Goal: Information Seeking & Learning: Find specific page/section

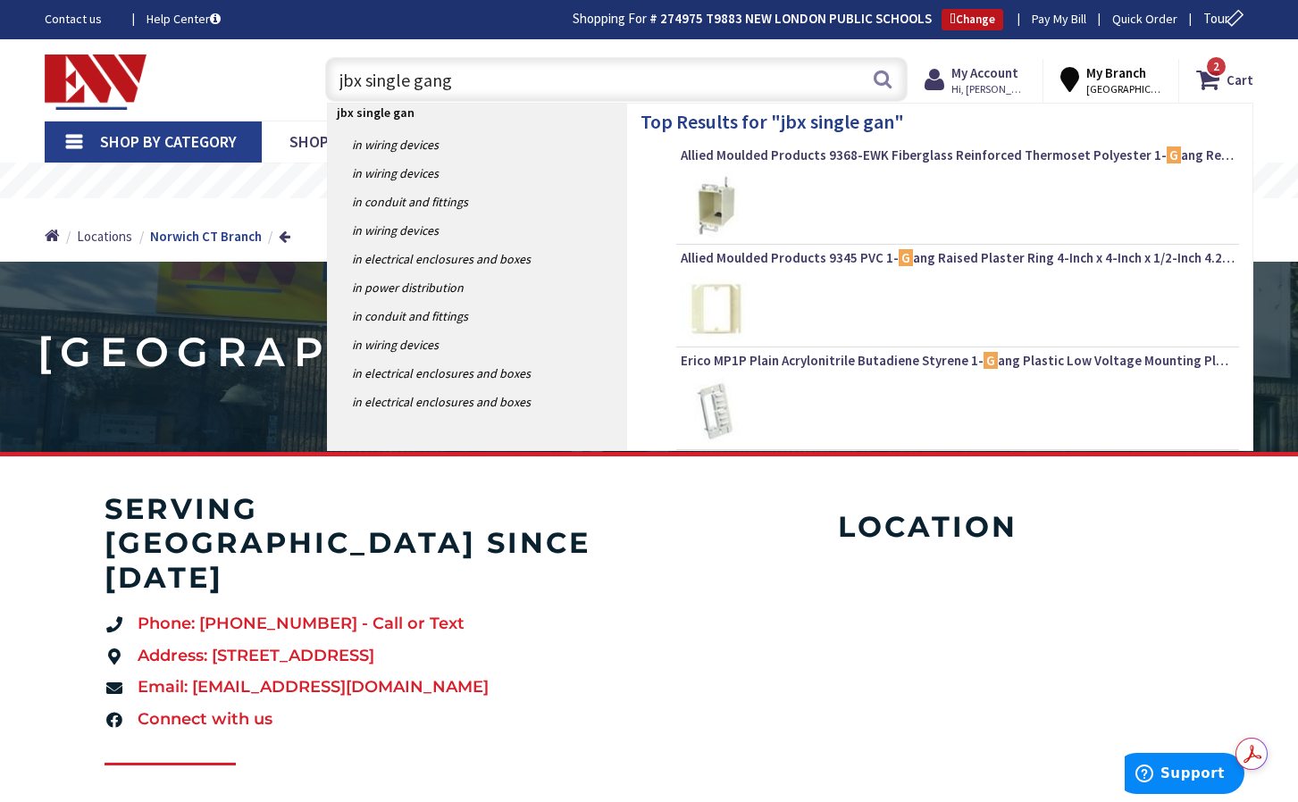
type input "jbx single gang"
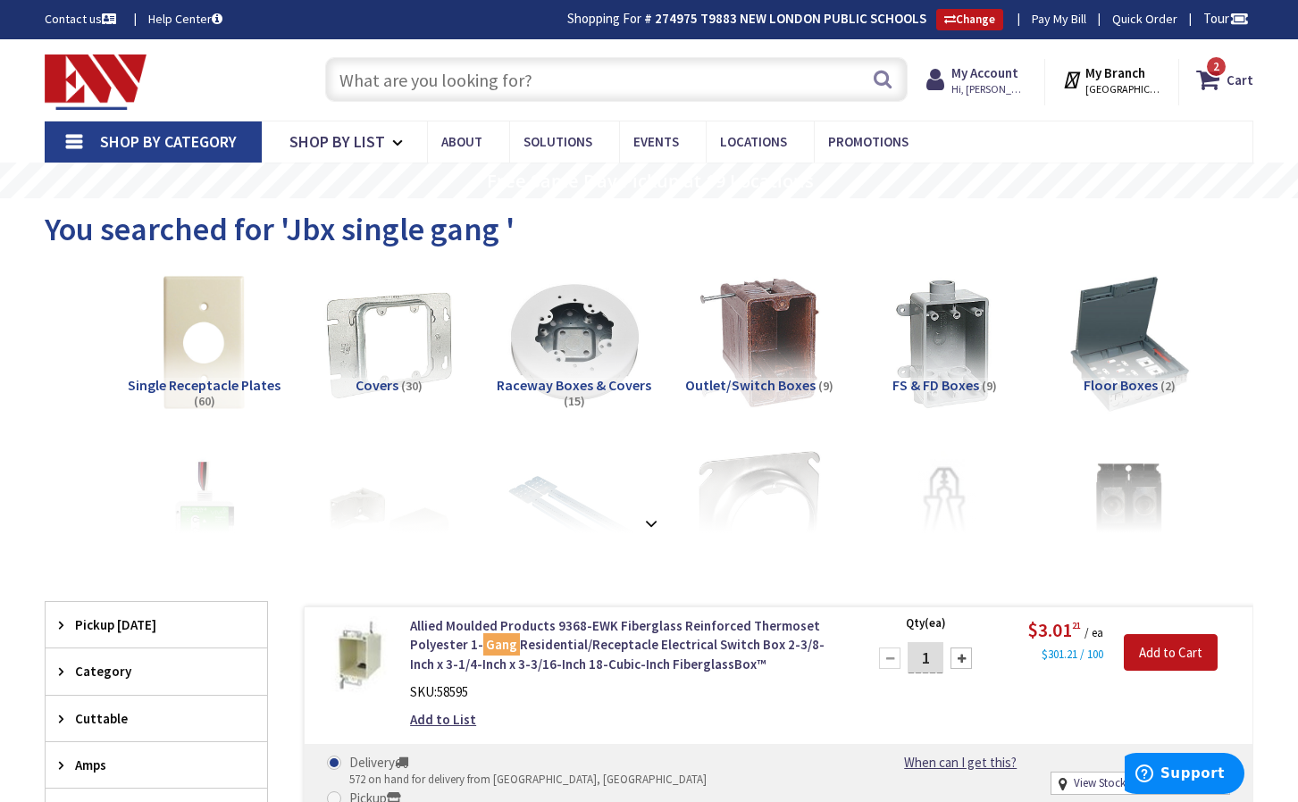
click at [571, 82] on input "text" at bounding box center [616, 79] width 582 height 45
paste input "Single gang stainless steel blank plate"
type input "Single gang stainless steel blank plate"
click at [873, 82] on button "Search" at bounding box center [882, 79] width 23 height 40
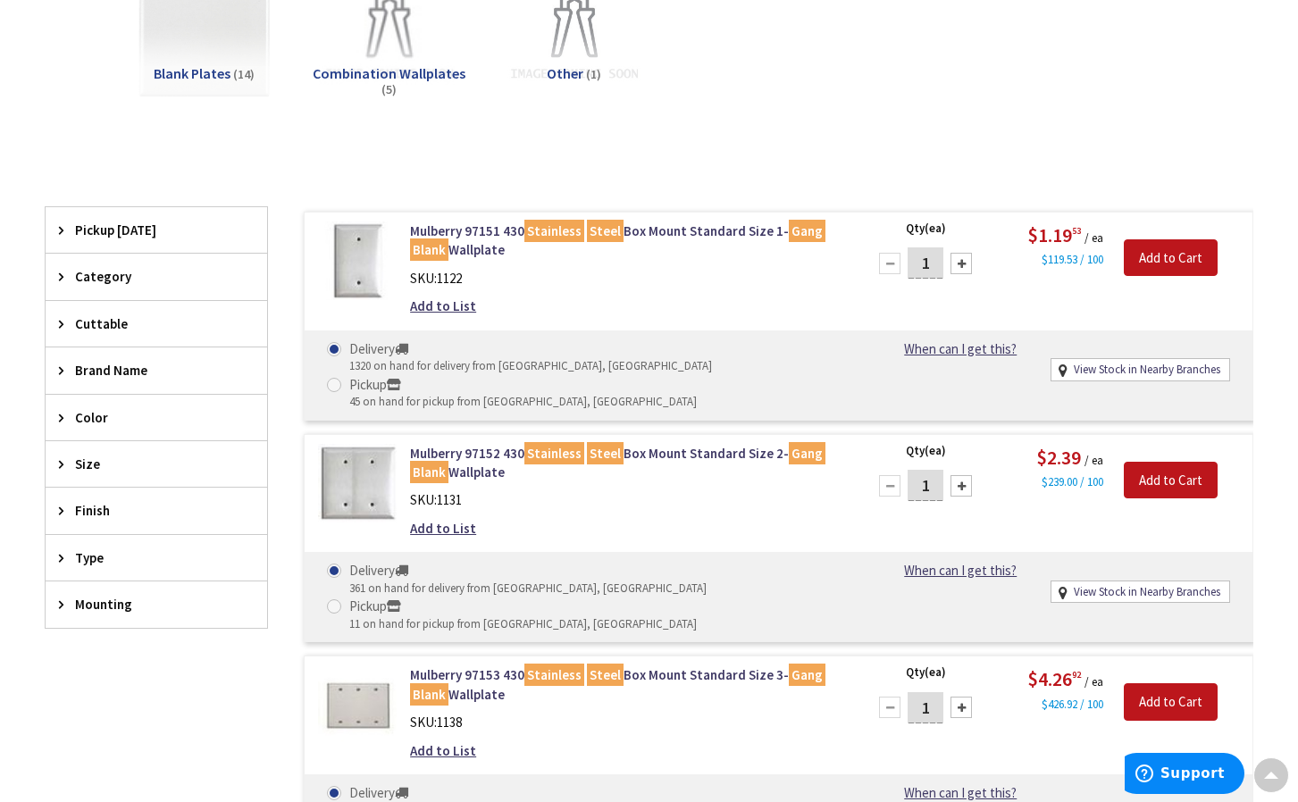
scroll to position [357, 0]
